Goal: Leave review/rating: Leave review/rating

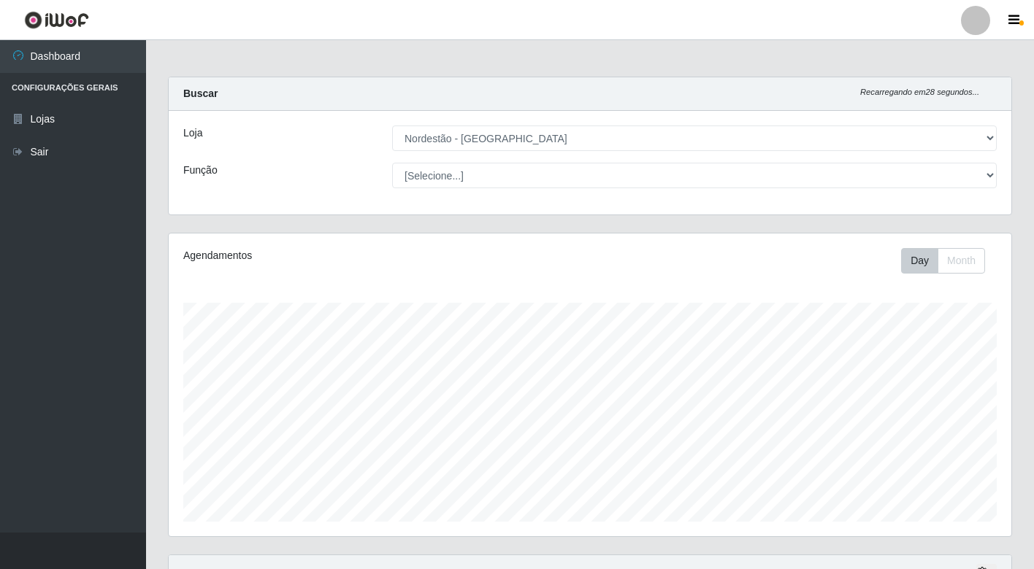
select select "454"
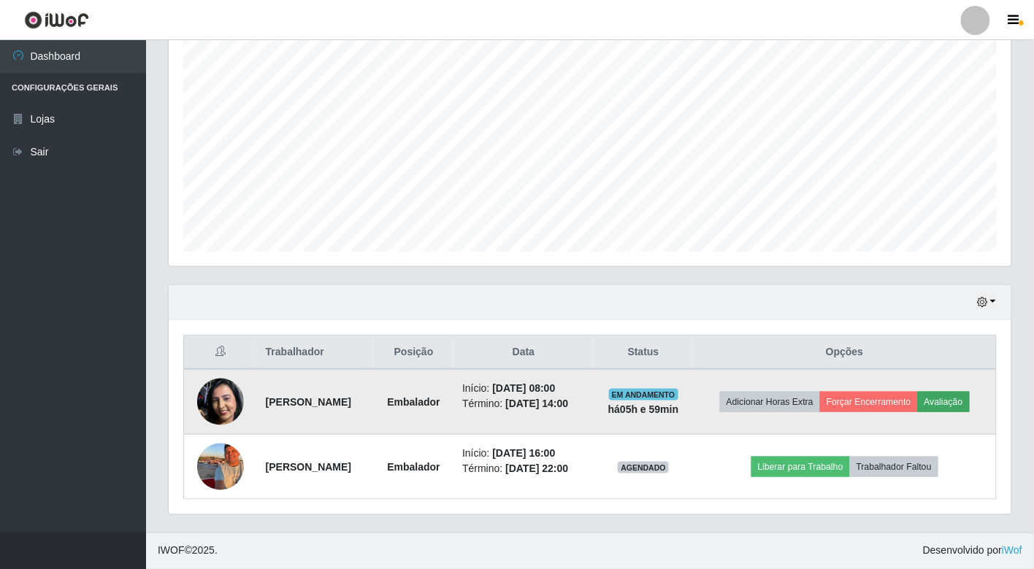
scroll to position [302, 842]
click at [918, 396] on button "Avaliação" at bounding box center [944, 402] width 52 height 20
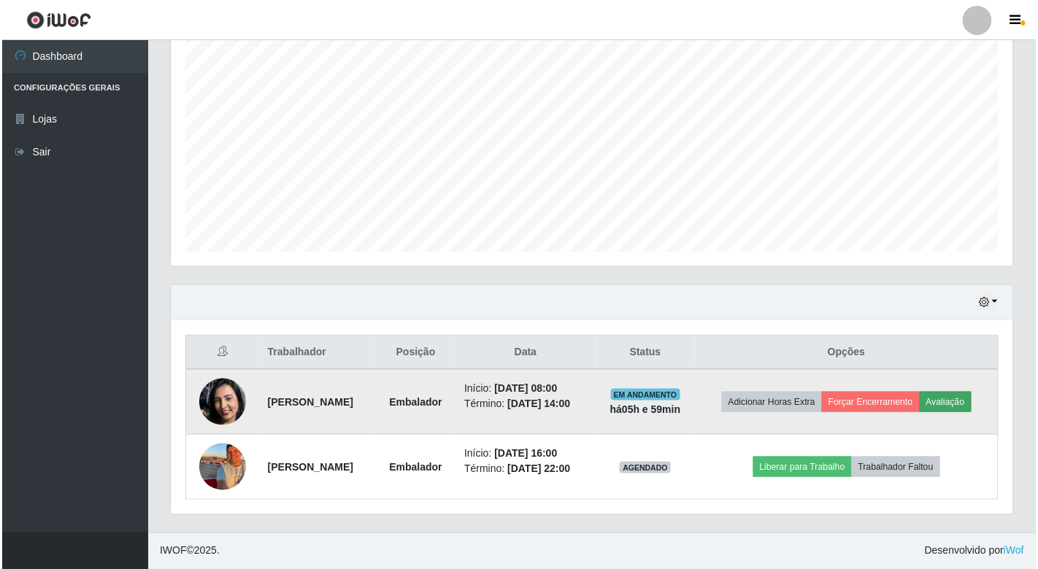
scroll to position [302, 834]
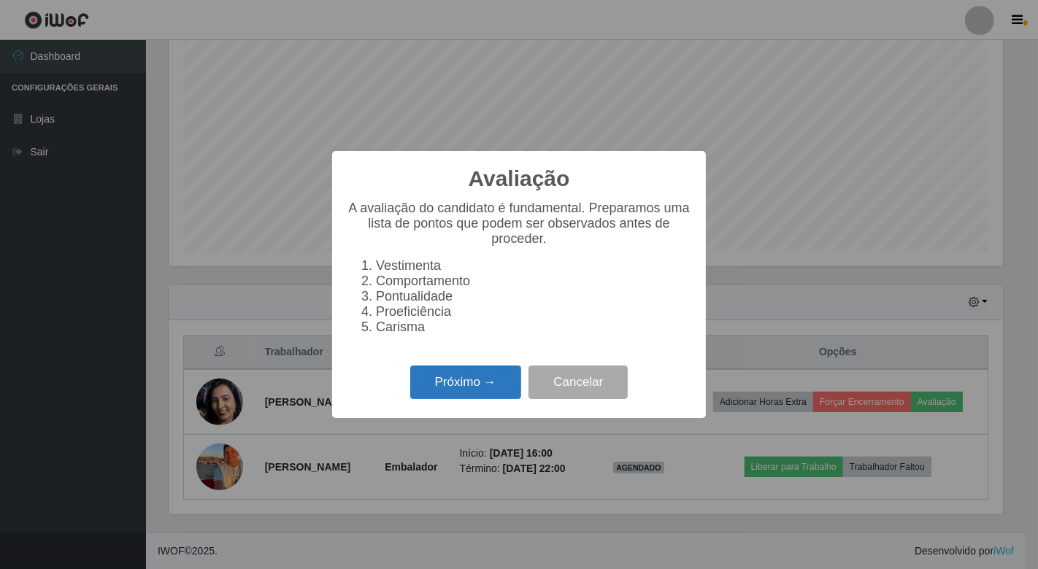
click at [504, 378] on button "Próximo →" at bounding box center [465, 383] width 111 height 34
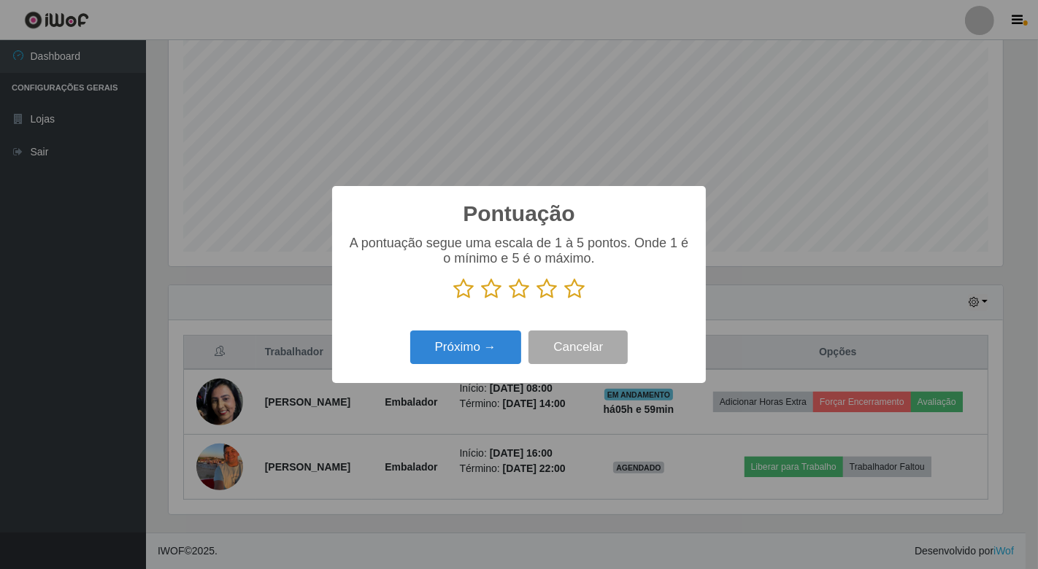
scroll to position [729658, 729127]
click at [463, 291] on icon at bounding box center [463, 289] width 20 height 22
click at [453, 300] on input "radio" at bounding box center [453, 300] width 0 height 0
click at [496, 281] on icon at bounding box center [491, 289] width 20 height 22
click at [481, 300] on input "radio" at bounding box center [481, 300] width 0 height 0
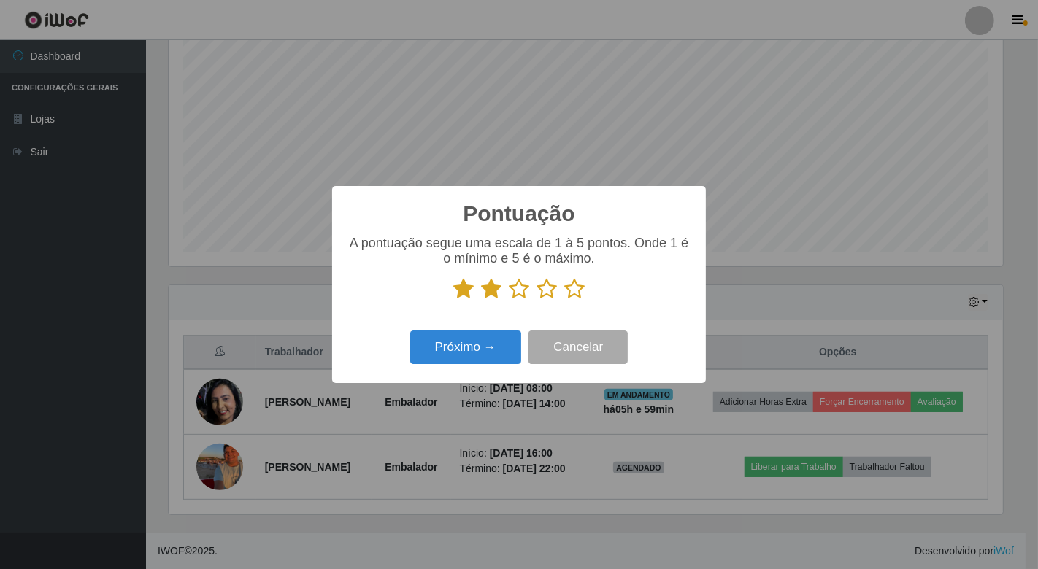
click at [485, 286] on icon at bounding box center [491, 289] width 20 height 22
click at [481, 300] on input "radio" at bounding box center [481, 300] width 0 height 0
click at [518, 285] on icon at bounding box center [519, 289] width 20 height 22
click at [509, 300] on input "radio" at bounding box center [509, 300] width 0 height 0
click at [545, 285] on icon at bounding box center [547, 289] width 20 height 22
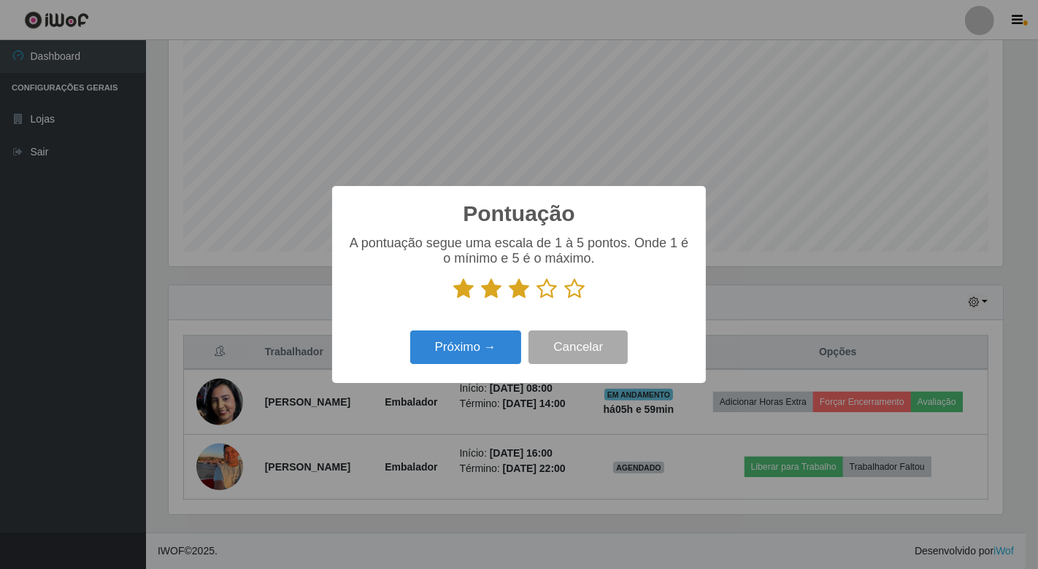
click at [537, 300] on input "radio" at bounding box center [537, 300] width 0 height 0
click at [579, 291] on icon at bounding box center [574, 289] width 20 height 22
click at [564, 300] on input "radio" at bounding box center [564, 300] width 0 height 0
click at [484, 340] on button "Próximo →" at bounding box center [465, 348] width 111 height 34
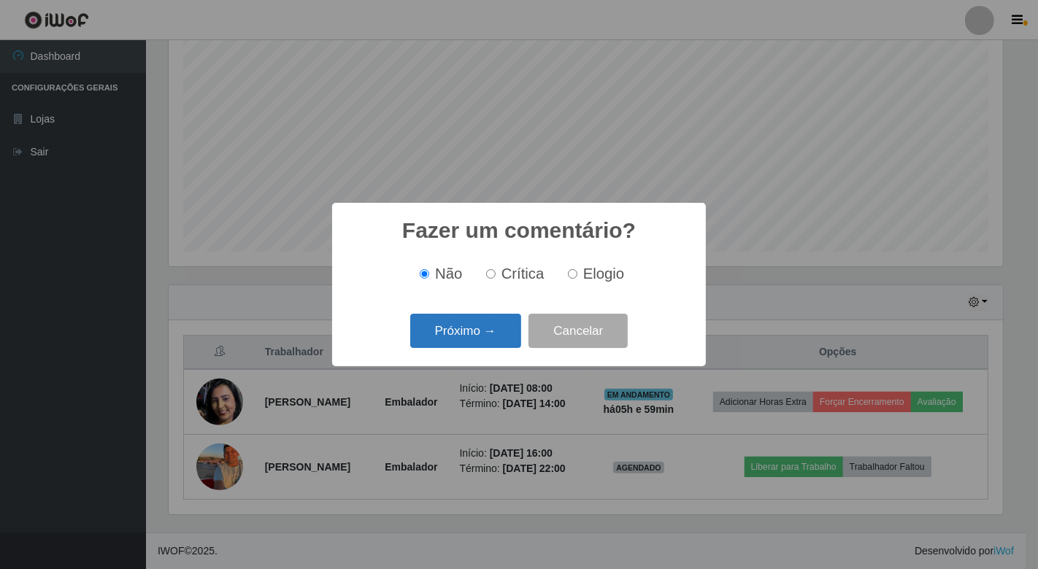
click at [483, 341] on button "Próximo →" at bounding box center [465, 331] width 111 height 34
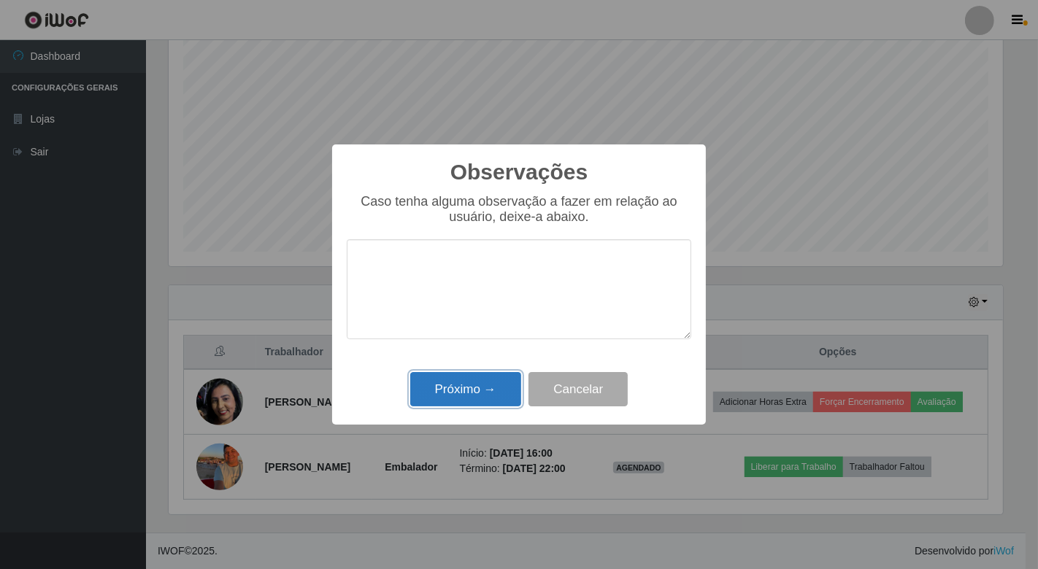
click at [472, 383] on button "Próximo →" at bounding box center [465, 389] width 111 height 34
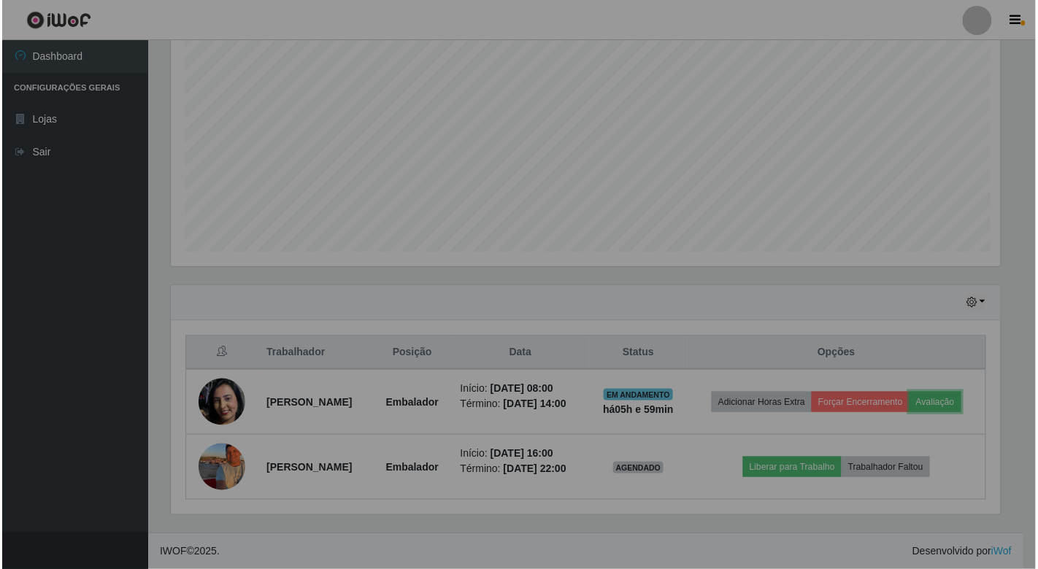
scroll to position [302, 842]
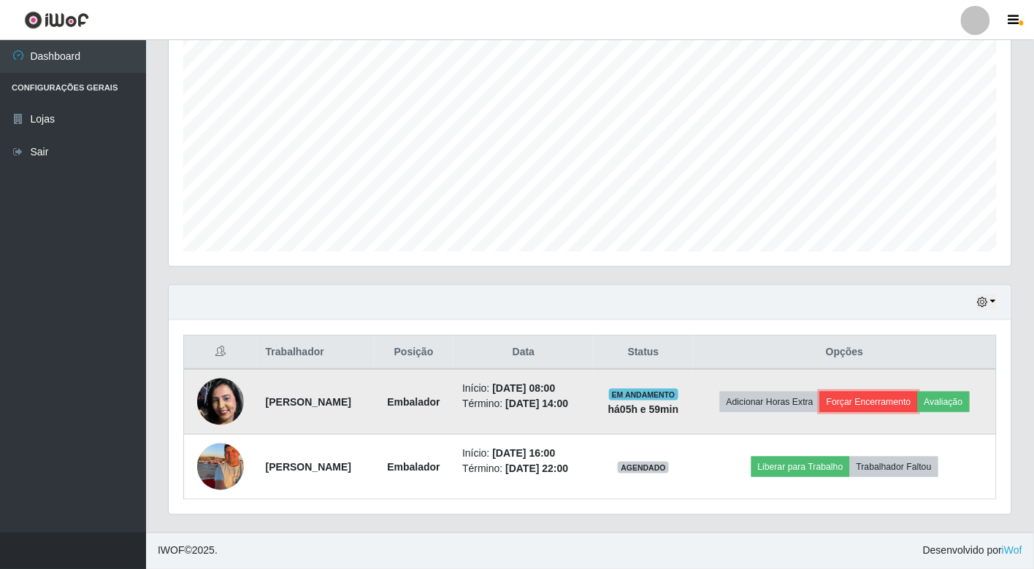
click at [900, 392] on button "Forçar Encerramento" at bounding box center [869, 402] width 98 height 20
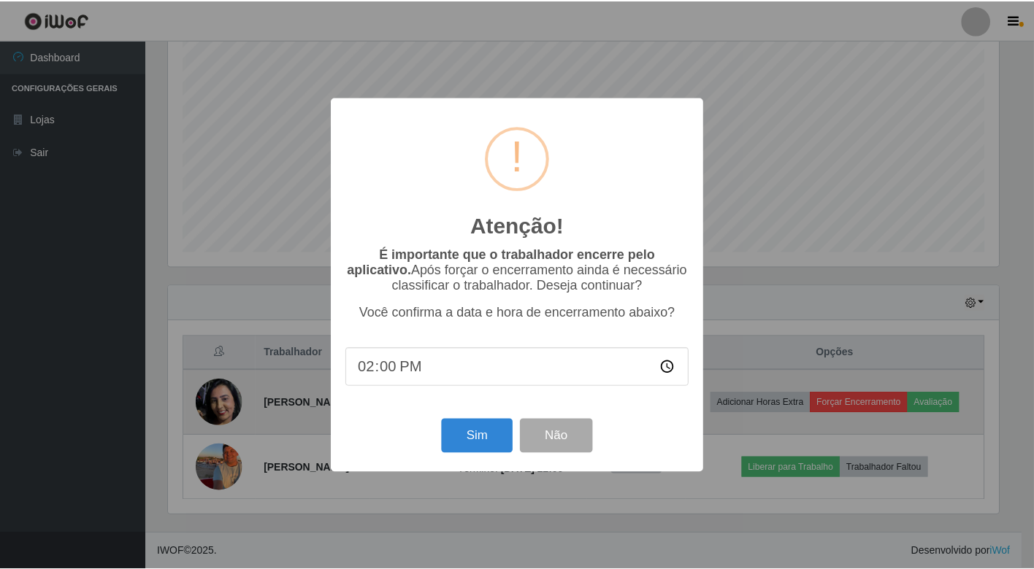
scroll to position [302, 834]
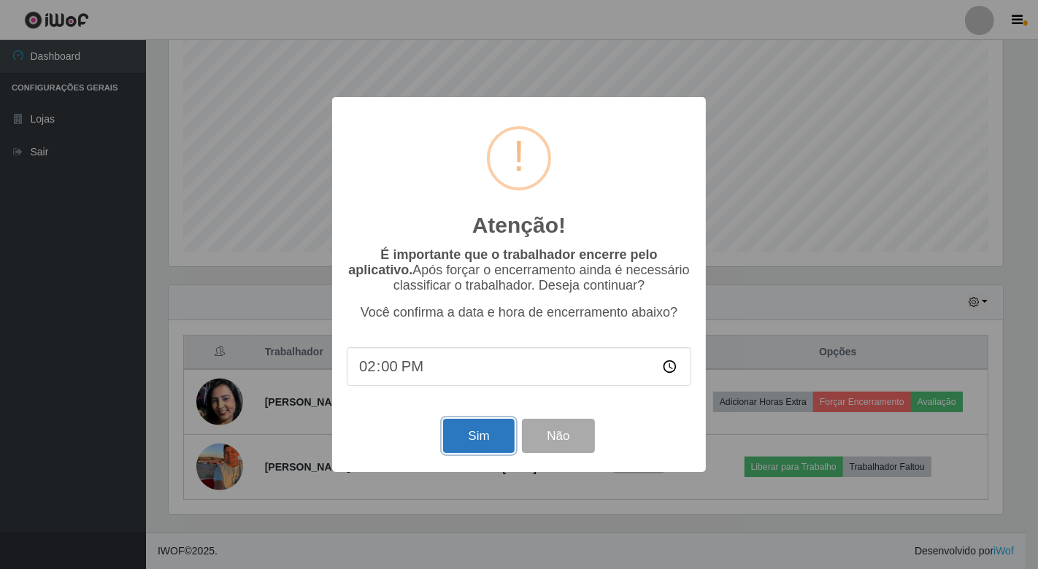
click at [490, 434] on button "Sim" at bounding box center [478, 436] width 71 height 34
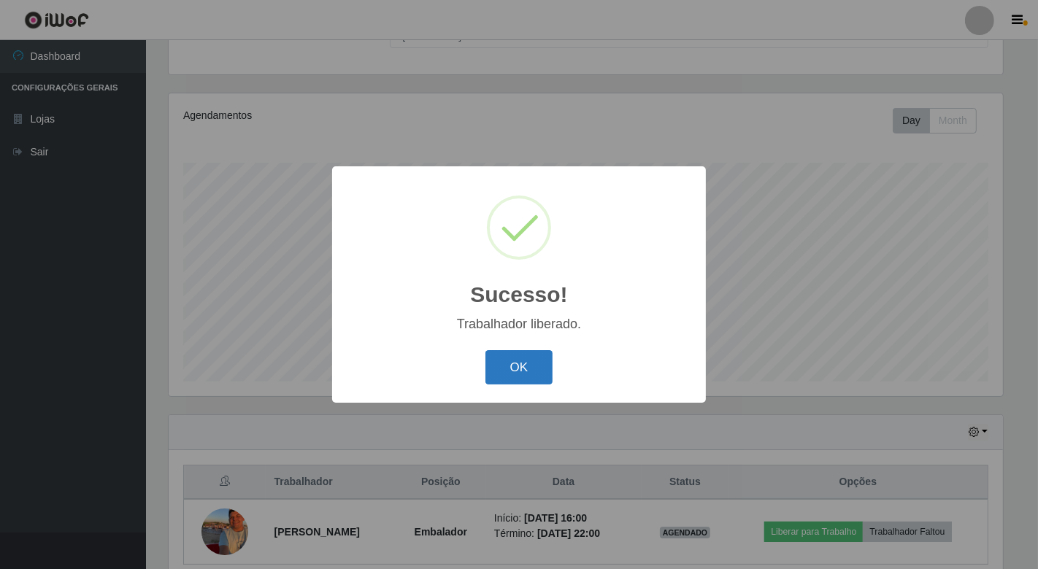
click at [504, 369] on button "OK" at bounding box center [519, 367] width 68 height 34
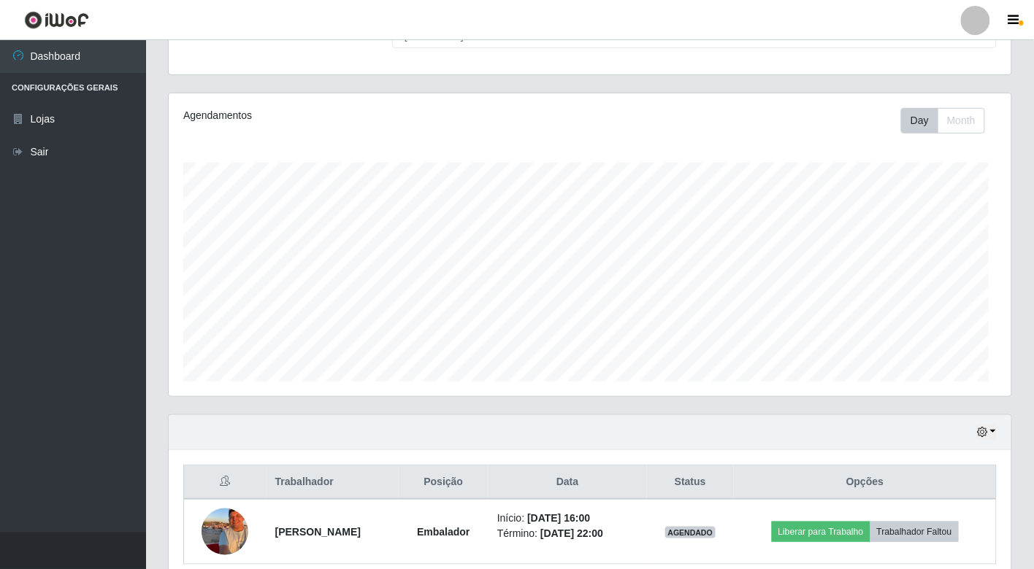
scroll to position [302, 842]
